Goal: Task Accomplishment & Management: Manage account settings

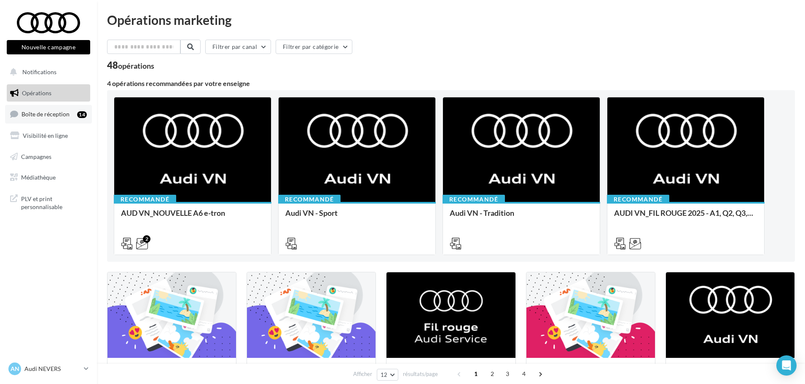
click at [51, 118] on link "Boîte de réception 14" at bounding box center [48, 114] width 87 height 18
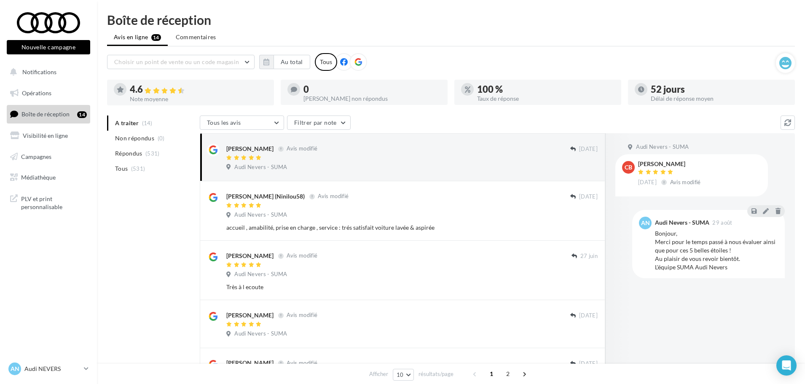
click at [355, 61] on icon at bounding box center [358, 62] width 8 height 8
click at [270, 62] on button "button" at bounding box center [266, 62] width 14 height 14
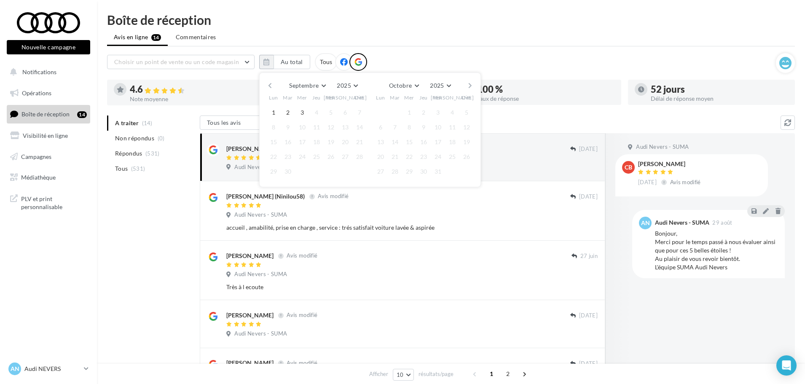
click at [271, 86] on button "button" at bounding box center [269, 86] width 7 height 12
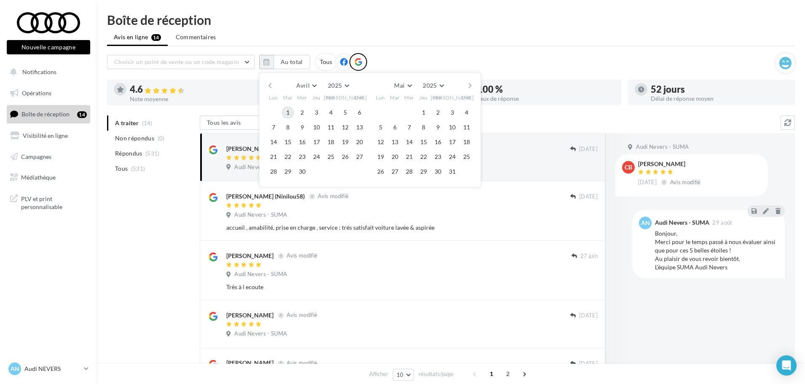
click at [286, 111] on button "1" at bounding box center [288, 112] width 13 height 13
click at [470, 84] on button "button" at bounding box center [470, 86] width 7 height 12
click at [467, 83] on button "button" at bounding box center [470, 86] width 7 height 12
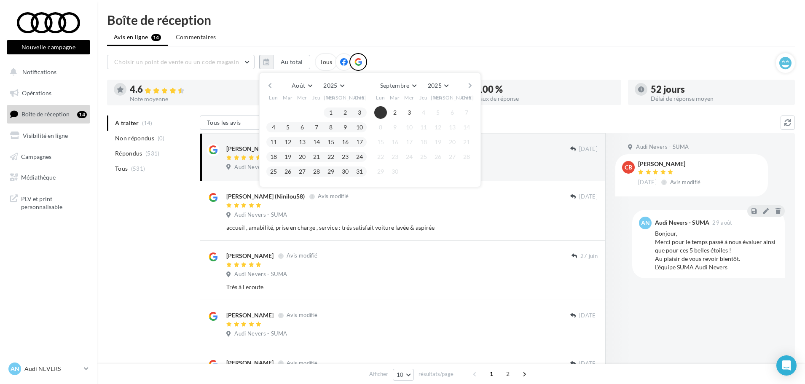
click at [383, 110] on button "1" at bounding box center [380, 112] width 13 height 13
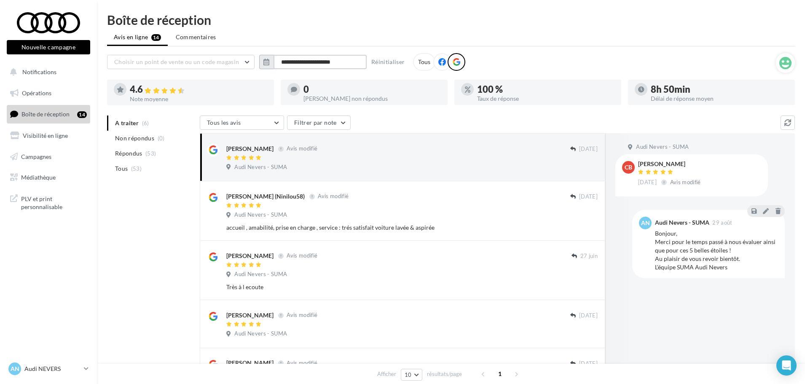
click at [288, 65] on input "**********" at bounding box center [320, 62] width 93 height 14
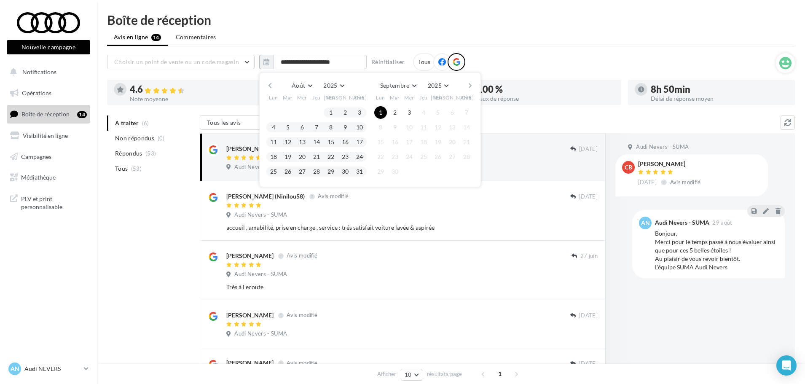
click at [469, 86] on button "button" at bounding box center [470, 86] width 7 height 12
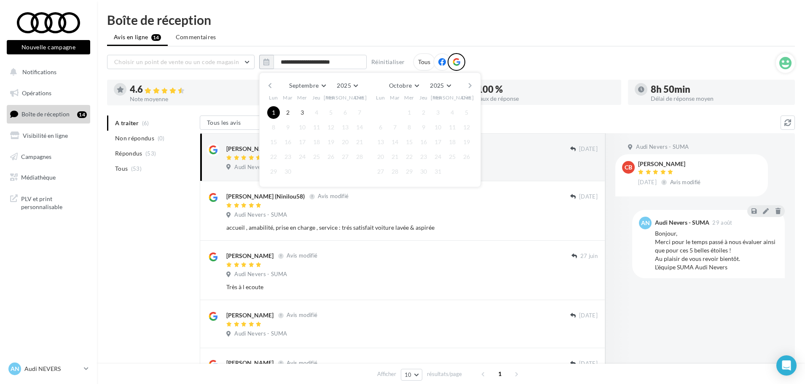
click at [469, 86] on button "button" at bounding box center [470, 86] width 7 height 12
click at [268, 86] on button "button" at bounding box center [269, 86] width 7 height 12
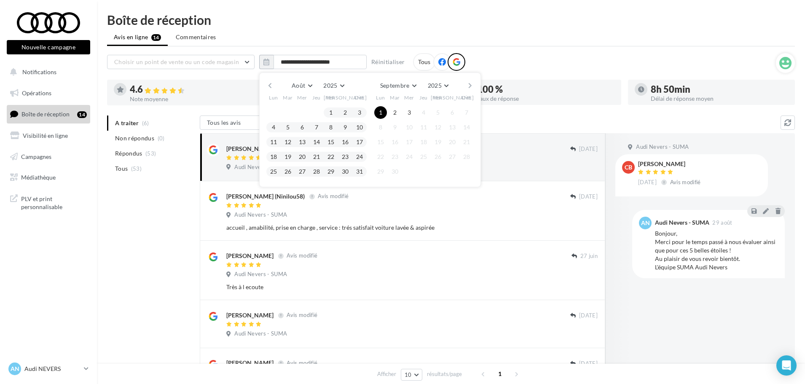
click at [268, 86] on button "button" at bounding box center [269, 86] width 7 height 12
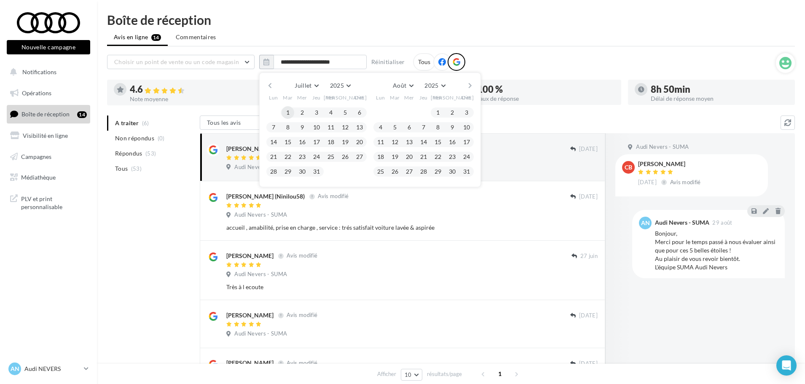
click at [288, 108] on button "1" at bounding box center [288, 112] width 13 height 13
click at [467, 85] on button "button" at bounding box center [470, 86] width 7 height 12
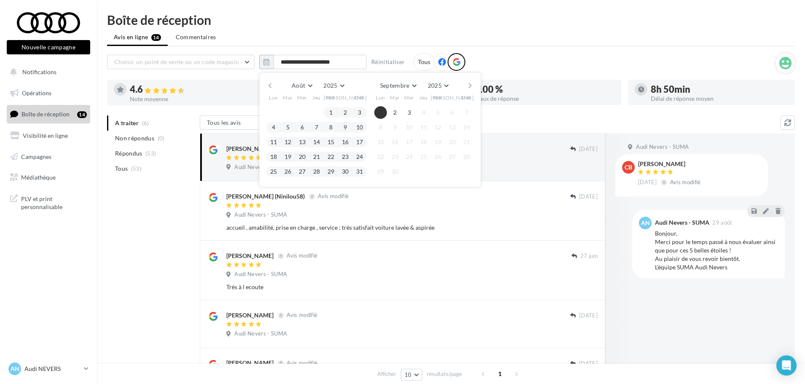
click at [378, 112] on button "1" at bounding box center [380, 112] width 13 height 13
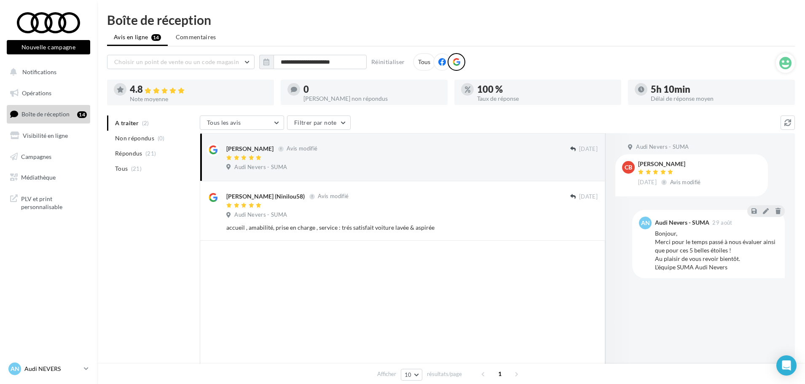
click at [85, 368] on icon at bounding box center [86, 368] width 5 height 7
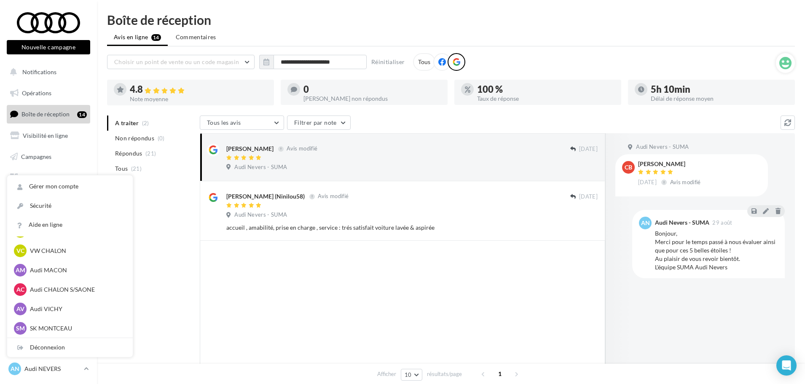
scroll to position [421, 0]
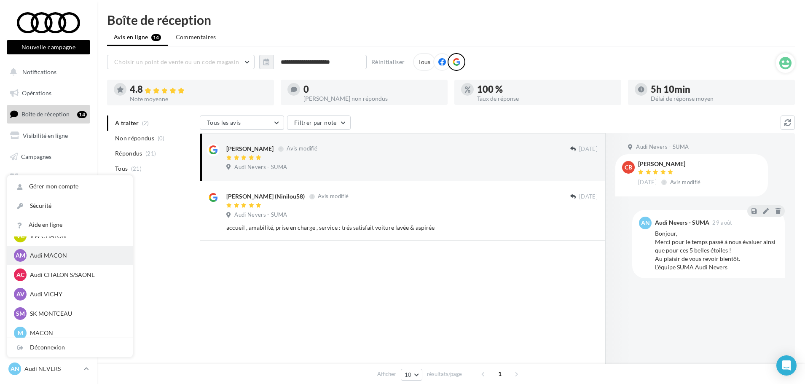
click at [69, 260] on div "AM Audi MACON audi-maco-dup" at bounding box center [70, 255] width 112 height 13
